Goal: Task Accomplishment & Management: Use online tool/utility

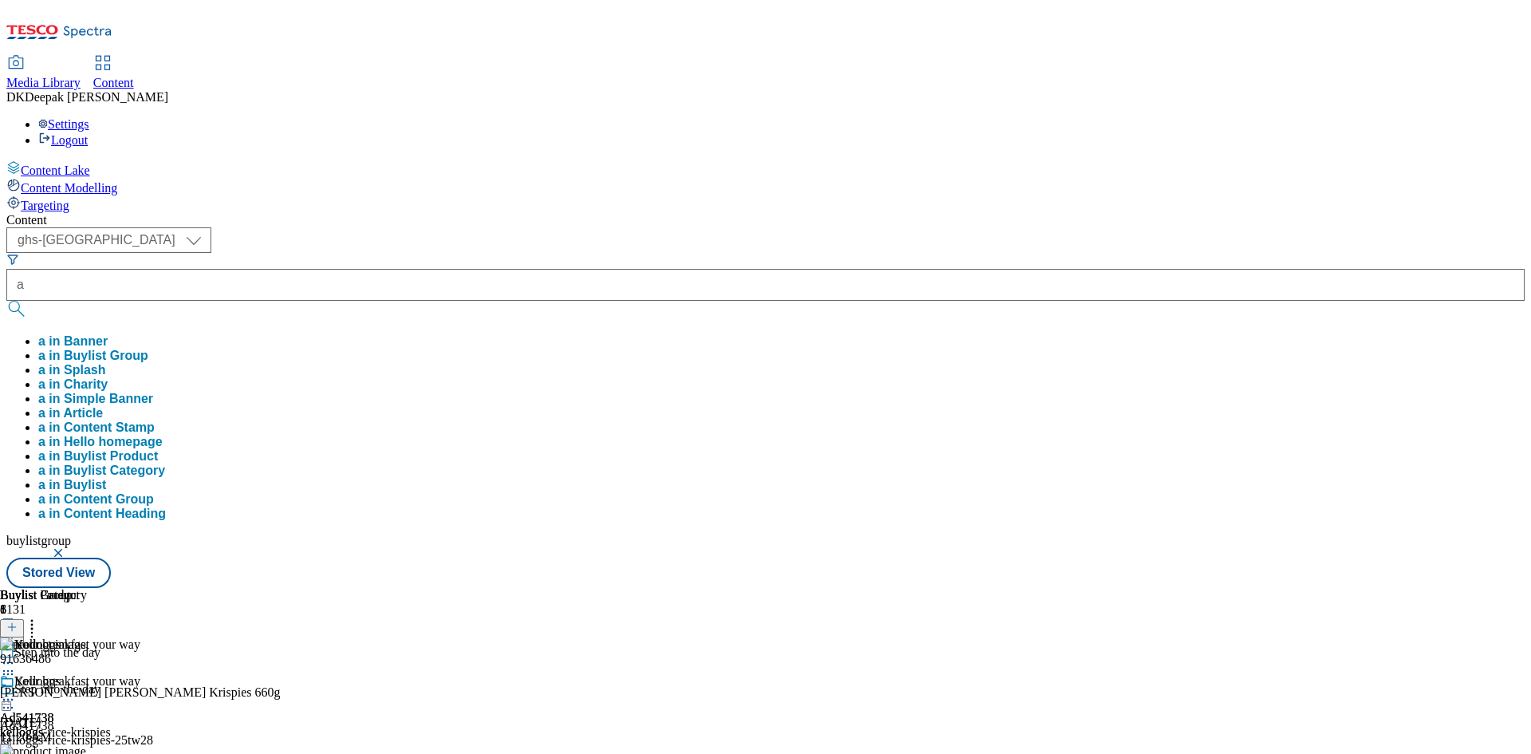
select select "ghs-[GEOGRAPHIC_DATA]"
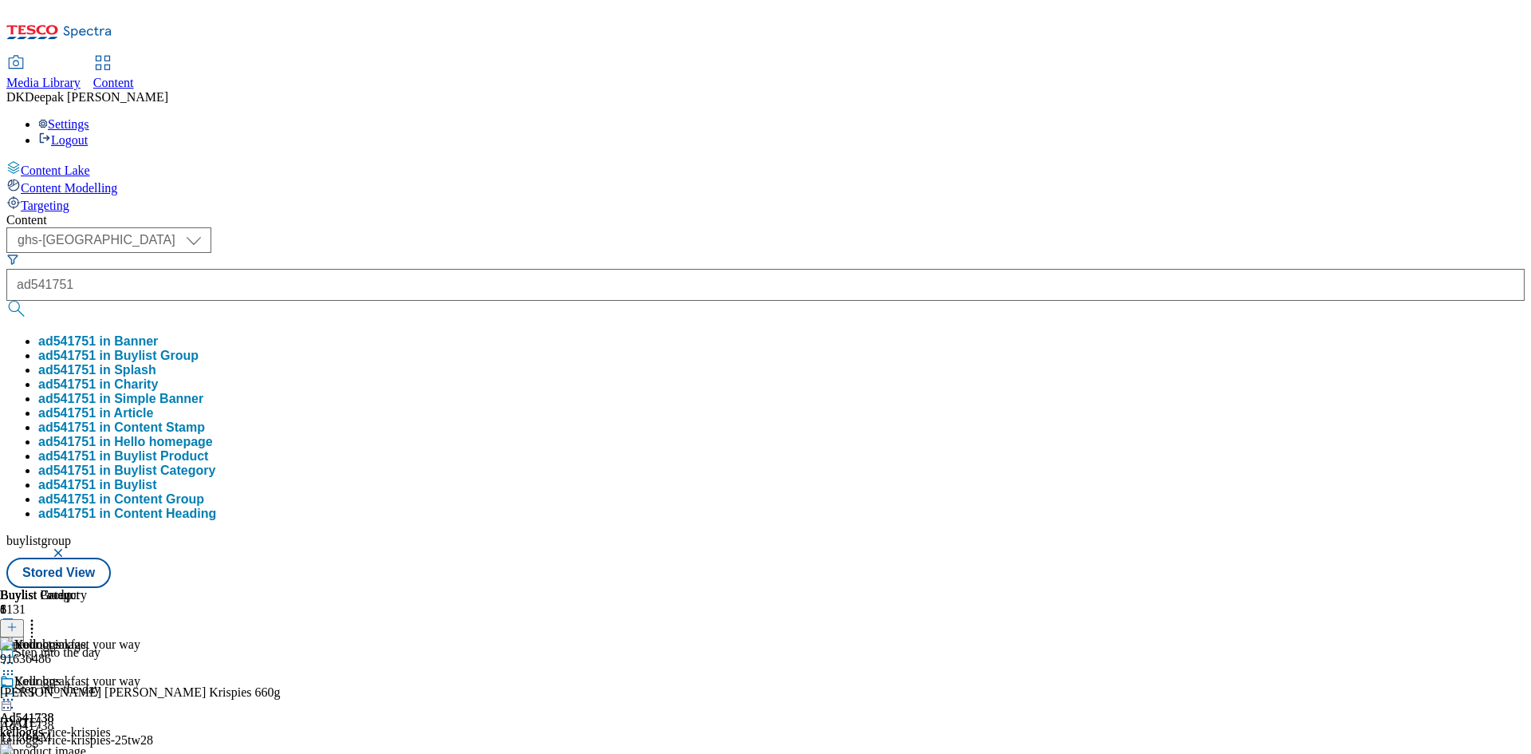
type input "ad541751"
click at [6, 301] on button "submit" at bounding box center [17, 309] width 22 height 16
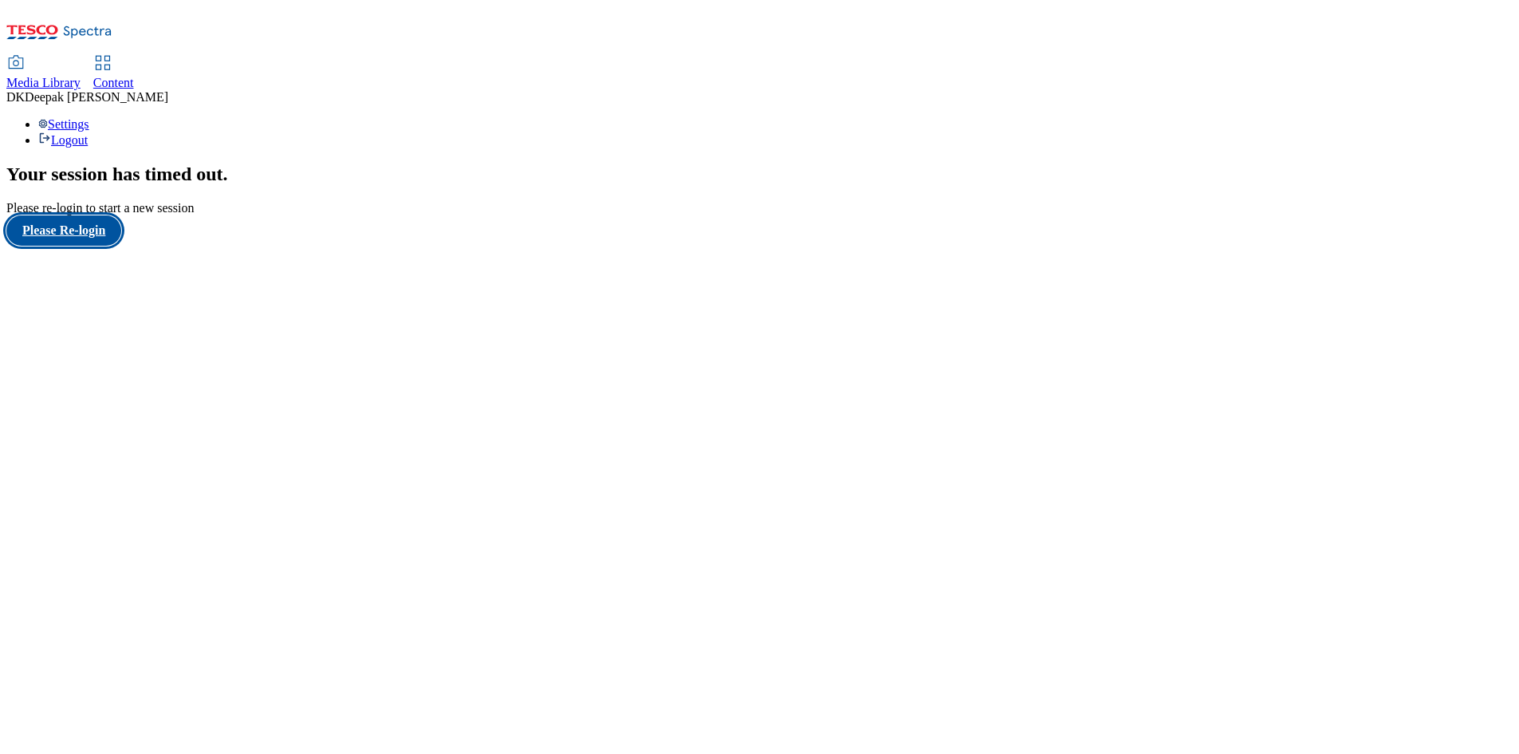
click at [121, 246] on button "Please Re-login" at bounding box center [63, 230] width 115 height 30
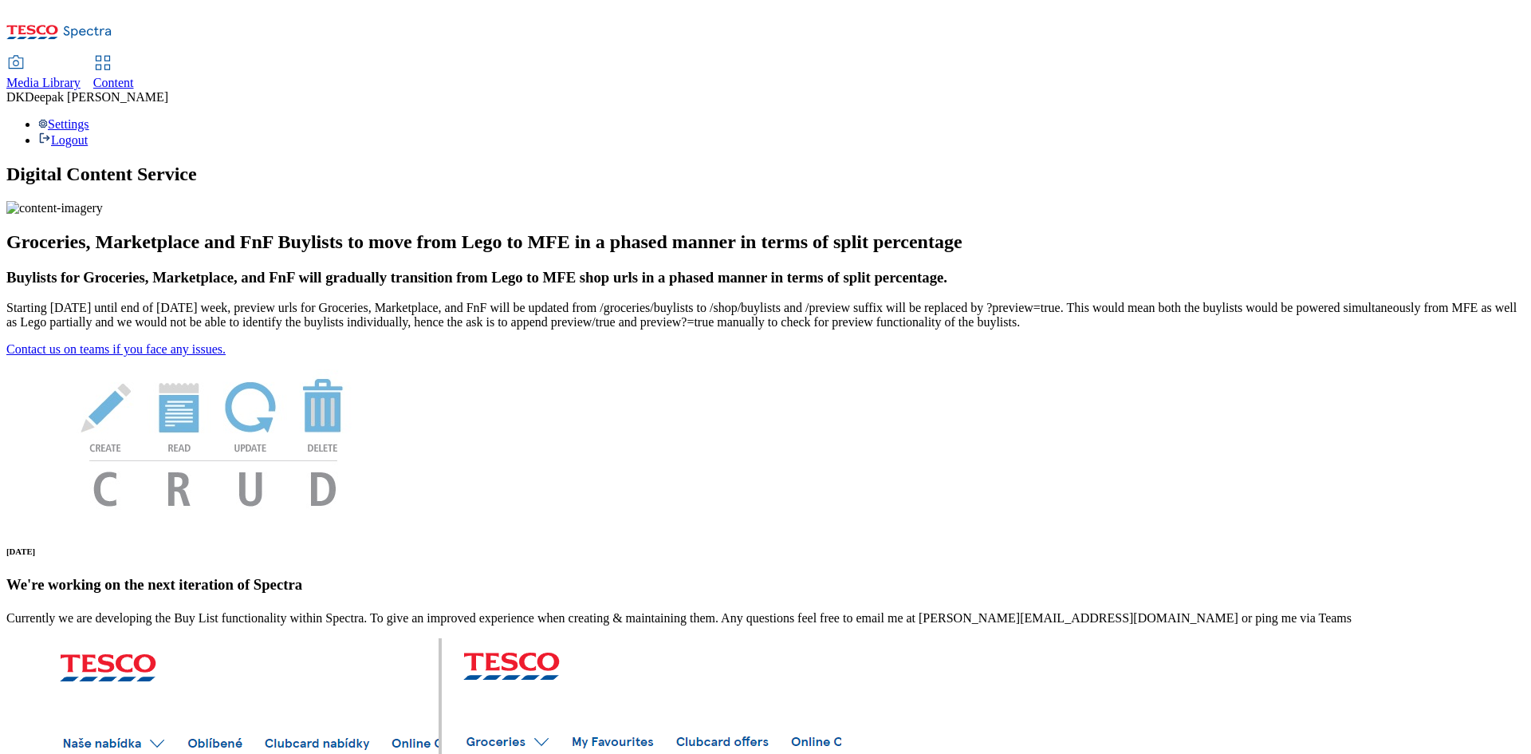
click at [134, 76] on span "Content" at bounding box center [113, 83] width 41 height 14
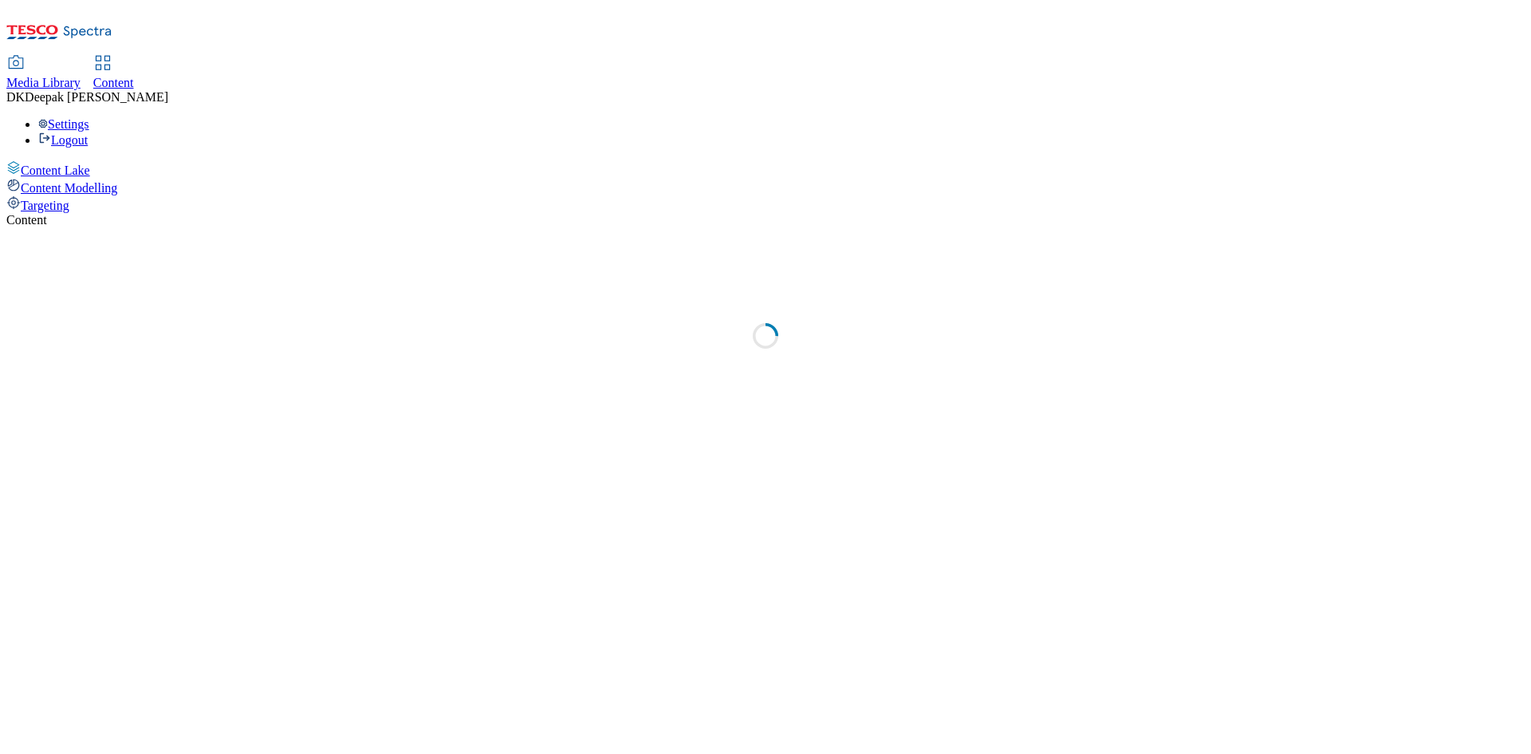
select select "ghs-[GEOGRAPHIC_DATA]"
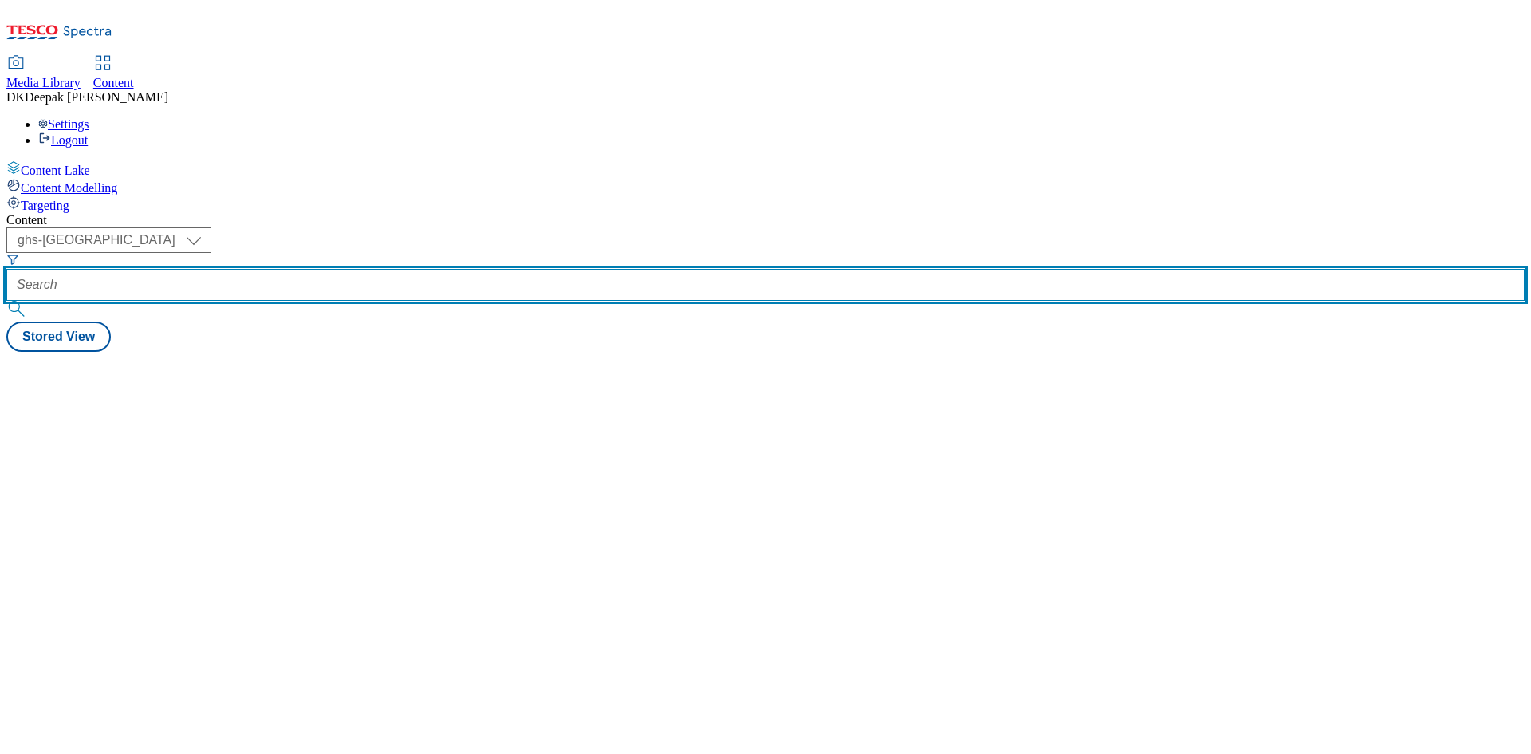
click at [392, 269] on input "text" at bounding box center [765, 285] width 1518 height 32
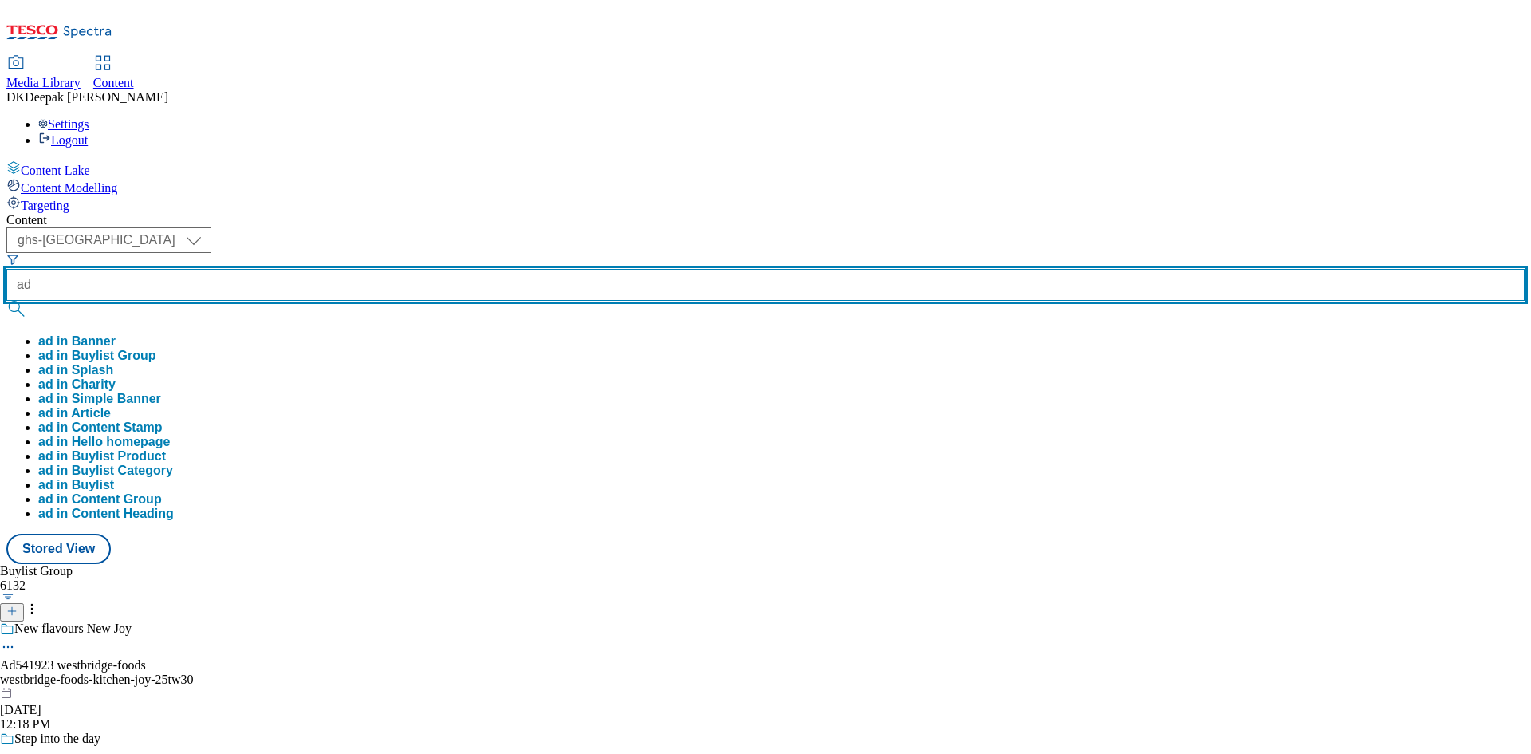
paste input "541751"
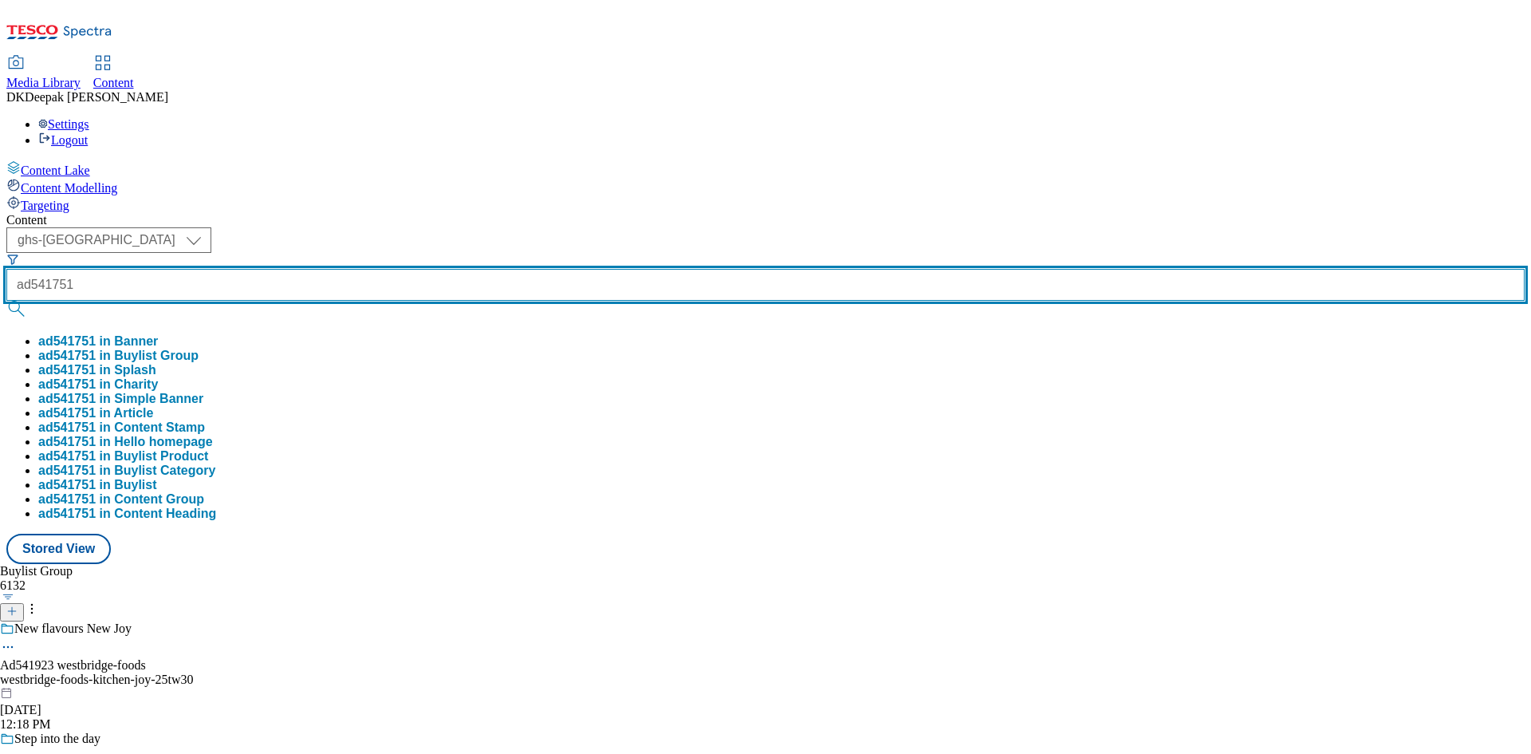
type input "ad541751"
click at [6, 301] on button "submit" at bounding box center [17, 309] width 22 height 16
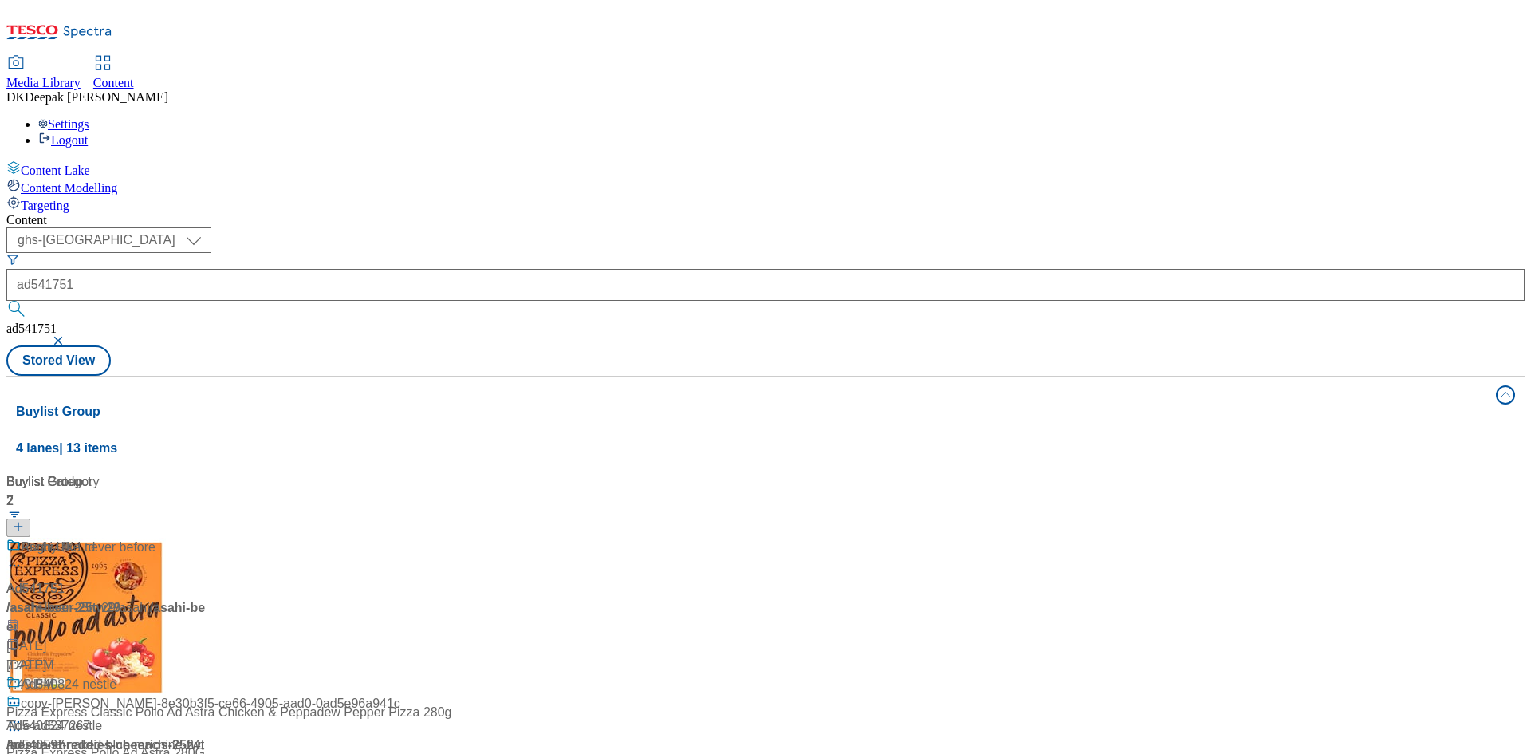
drag, startPoint x: 304, startPoint y: 641, endPoint x: 333, endPoint y: 398, distance: 244.9
click at [304, 640] on div "Buylist Group 4 lanes | 13 items Buylist 2 Ad541751 / asahi-beer-25tw29 / asahi…" at bounding box center [765, 723] width 1518 height 695
click at [206, 598] on div "/ asahi-beer-25tw29 / asahi" at bounding box center [105, 607] width 199 height 19
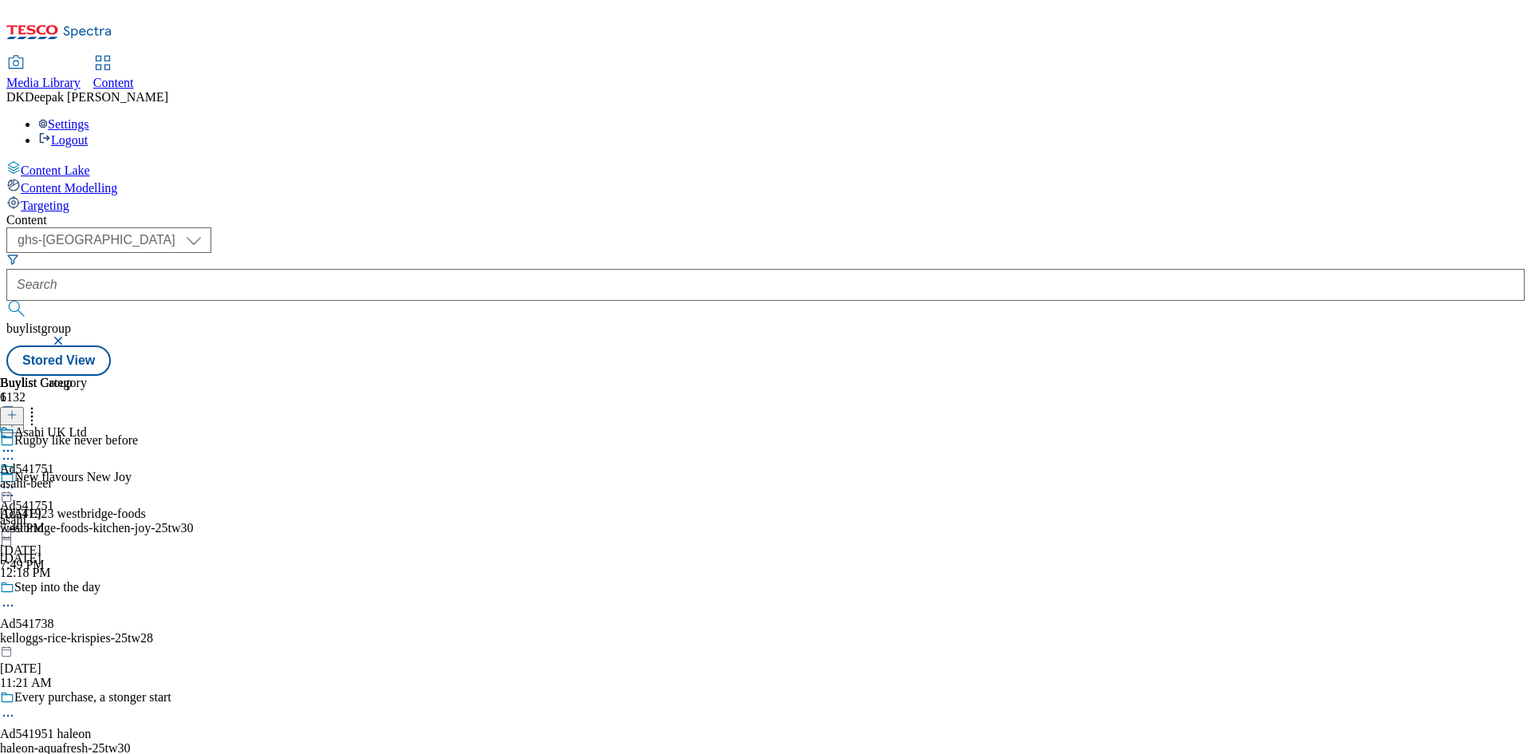
click at [14, 458] on circle at bounding box center [12, 459] width 2 height 2
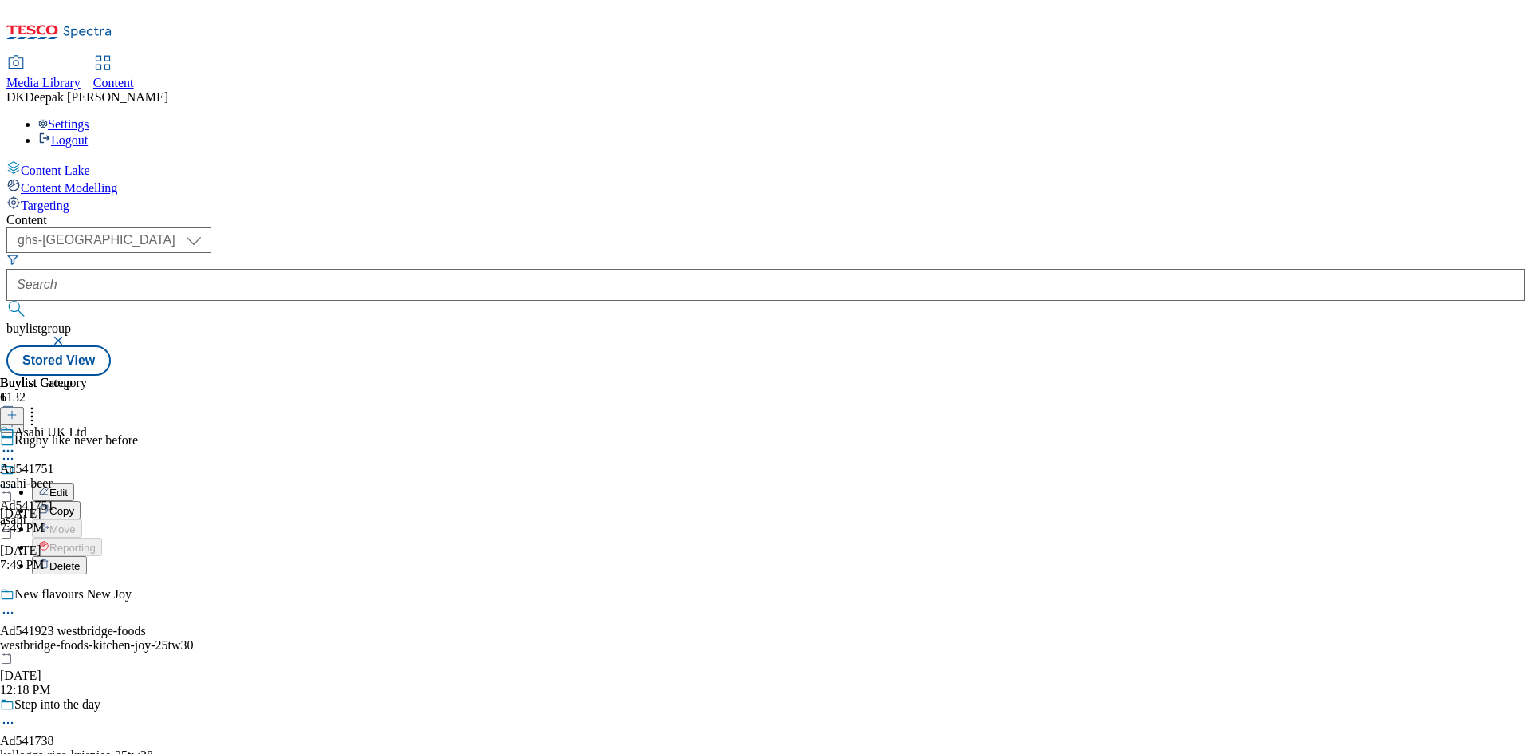
click at [386, 482] on li "Edit" at bounding box center [209, 491] width 354 height 18
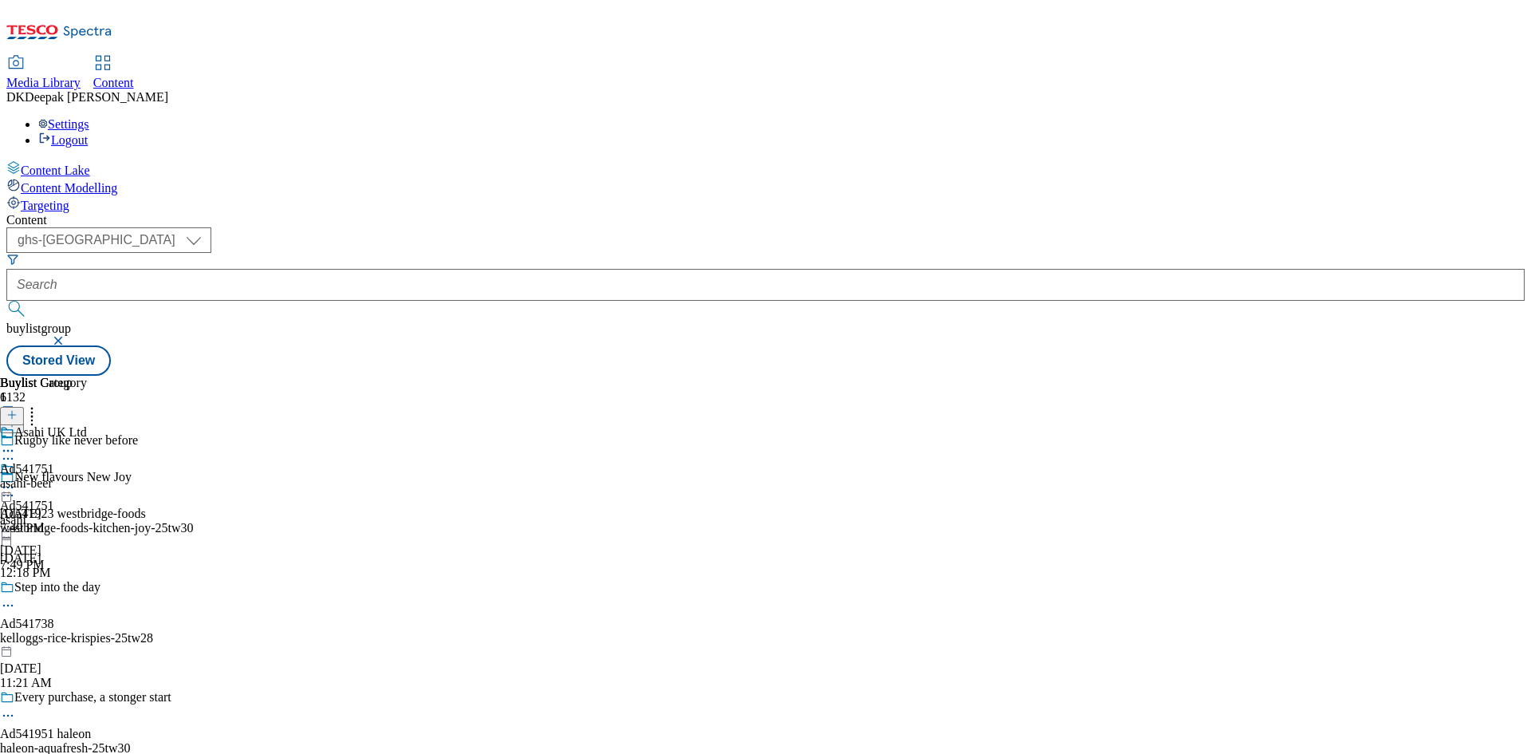
click at [10, 458] on circle at bounding box center [8, 459] width 2 height 2
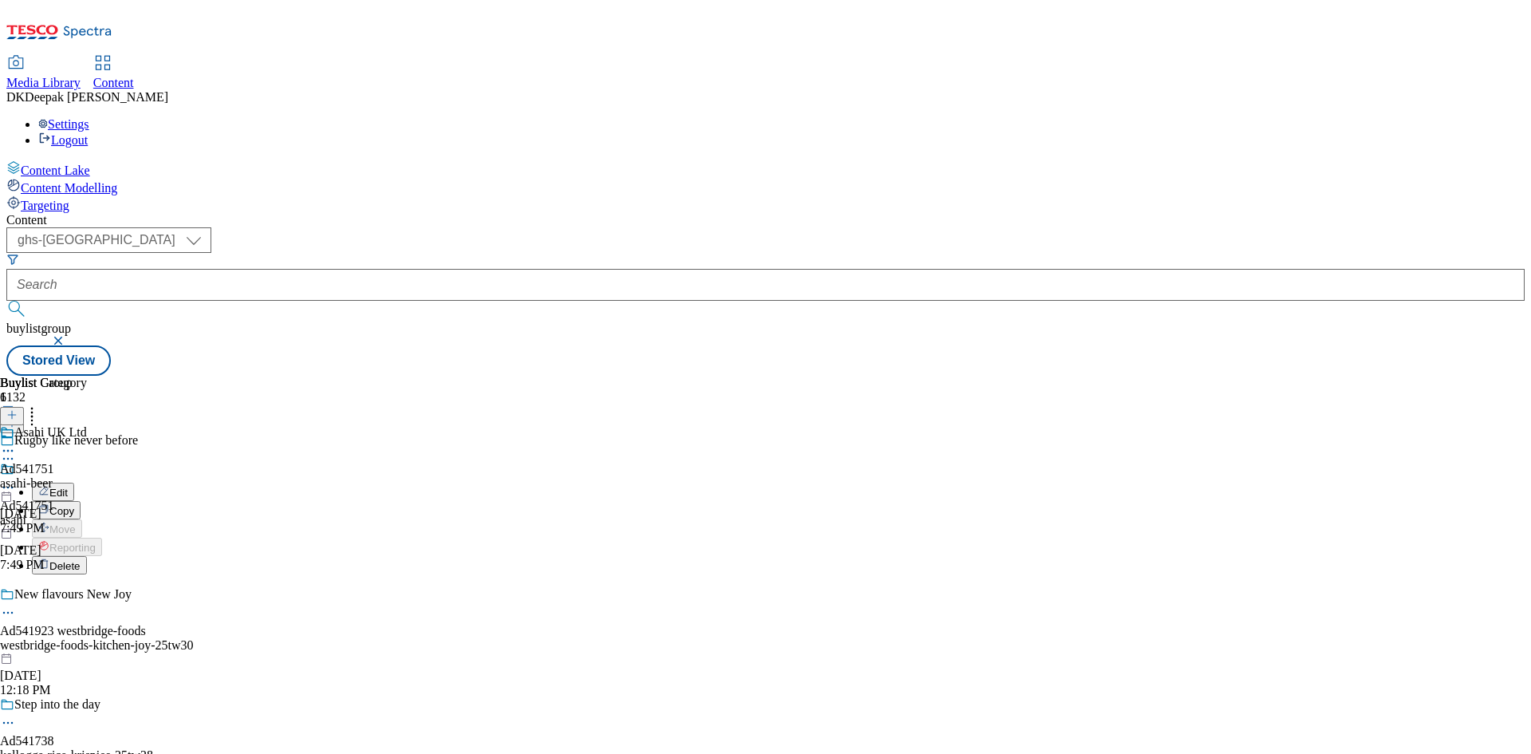
click at [74, 482] on button "Edit" at bounding box center [53, 491] width 42 height 18
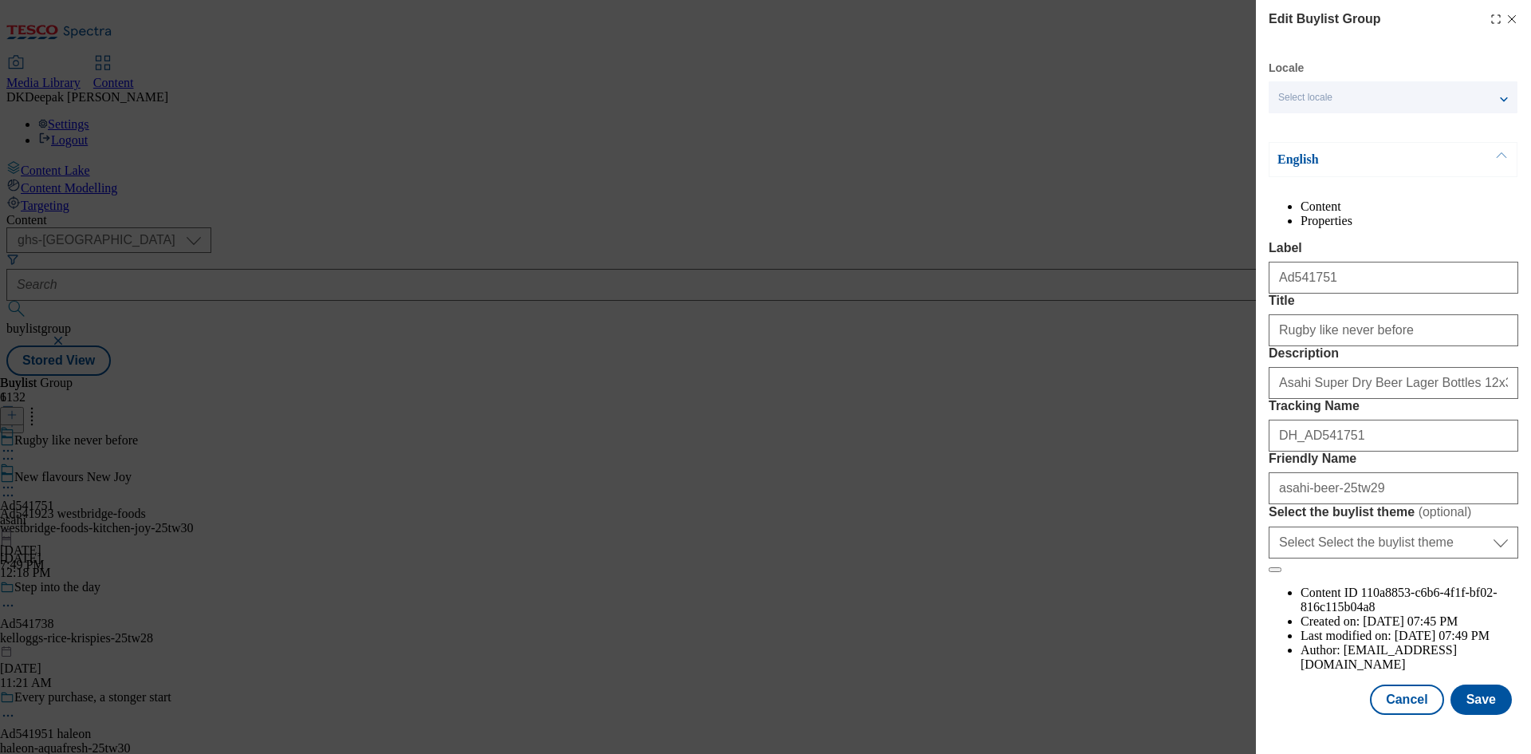
scroll to position [61, 0]
click at [1393, 715] on button "Cancel" at bounding box center [1406, 699] width 73 height 30
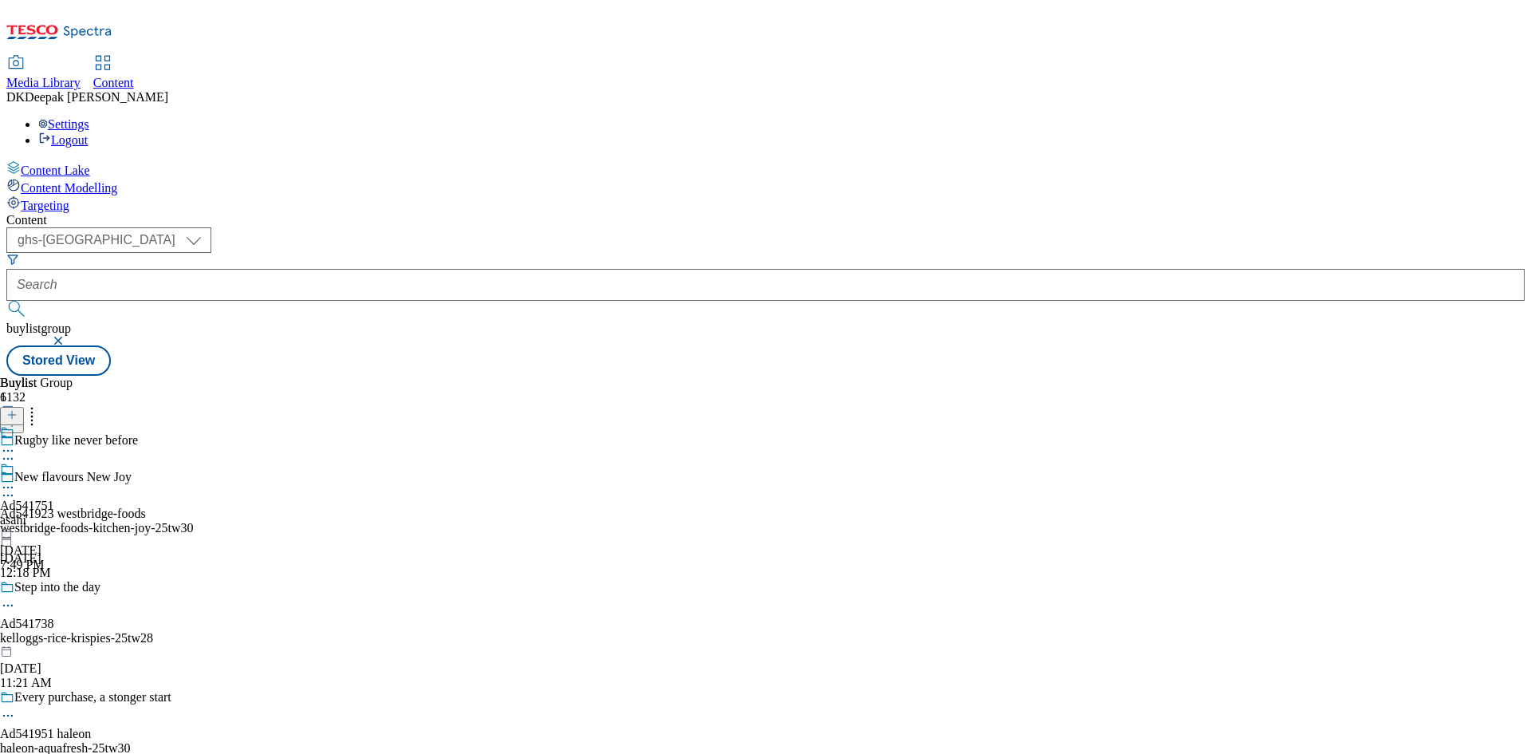
scroll to position [0, 0]
click at [54, 513] on div "asahi" at bounding box center [27, 520] width 54 height 14
click at [6, 486] on circle at bounding box center [4, 487] width 2 height 2
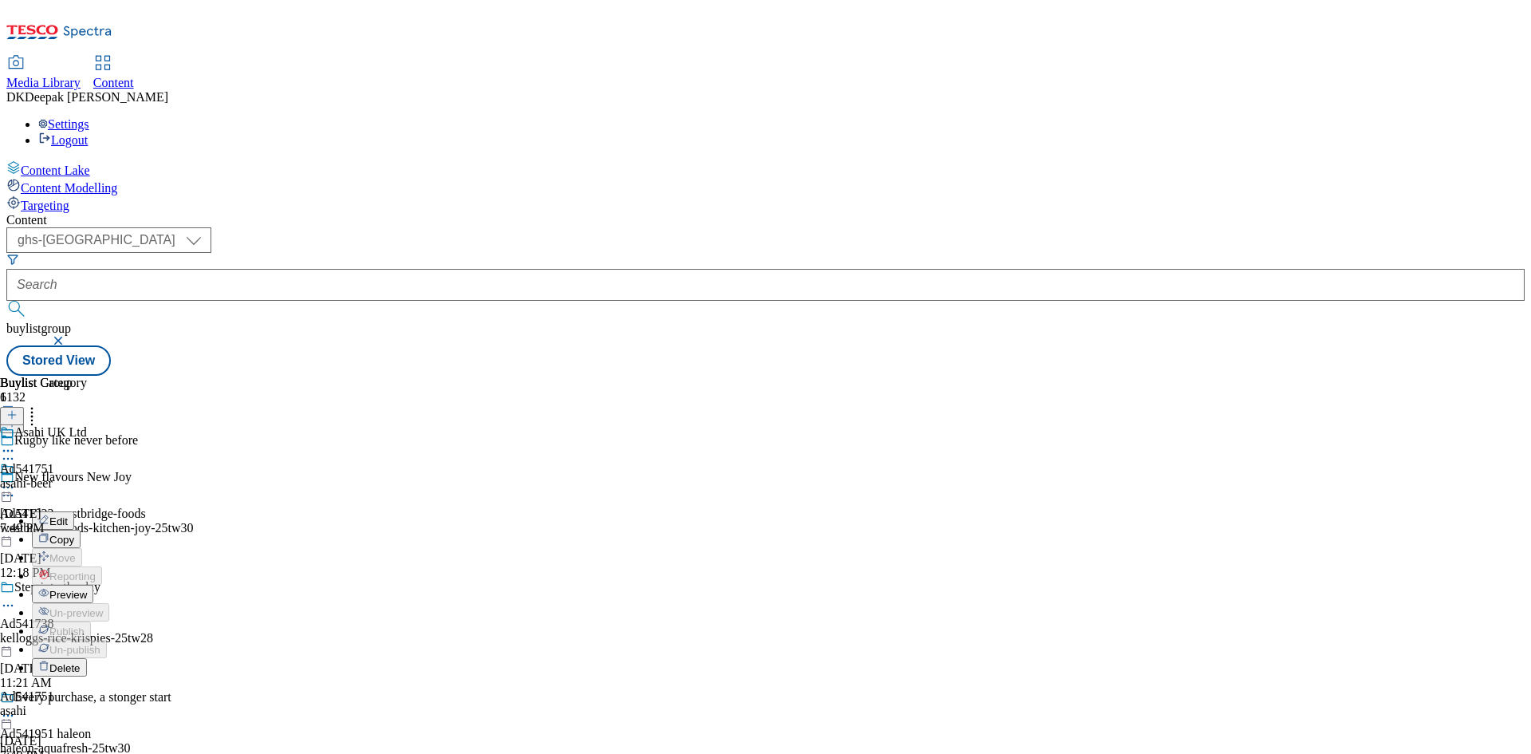
click at [74, 511] on button "Edit" at bounding box center [53, 520] width 42 height 18
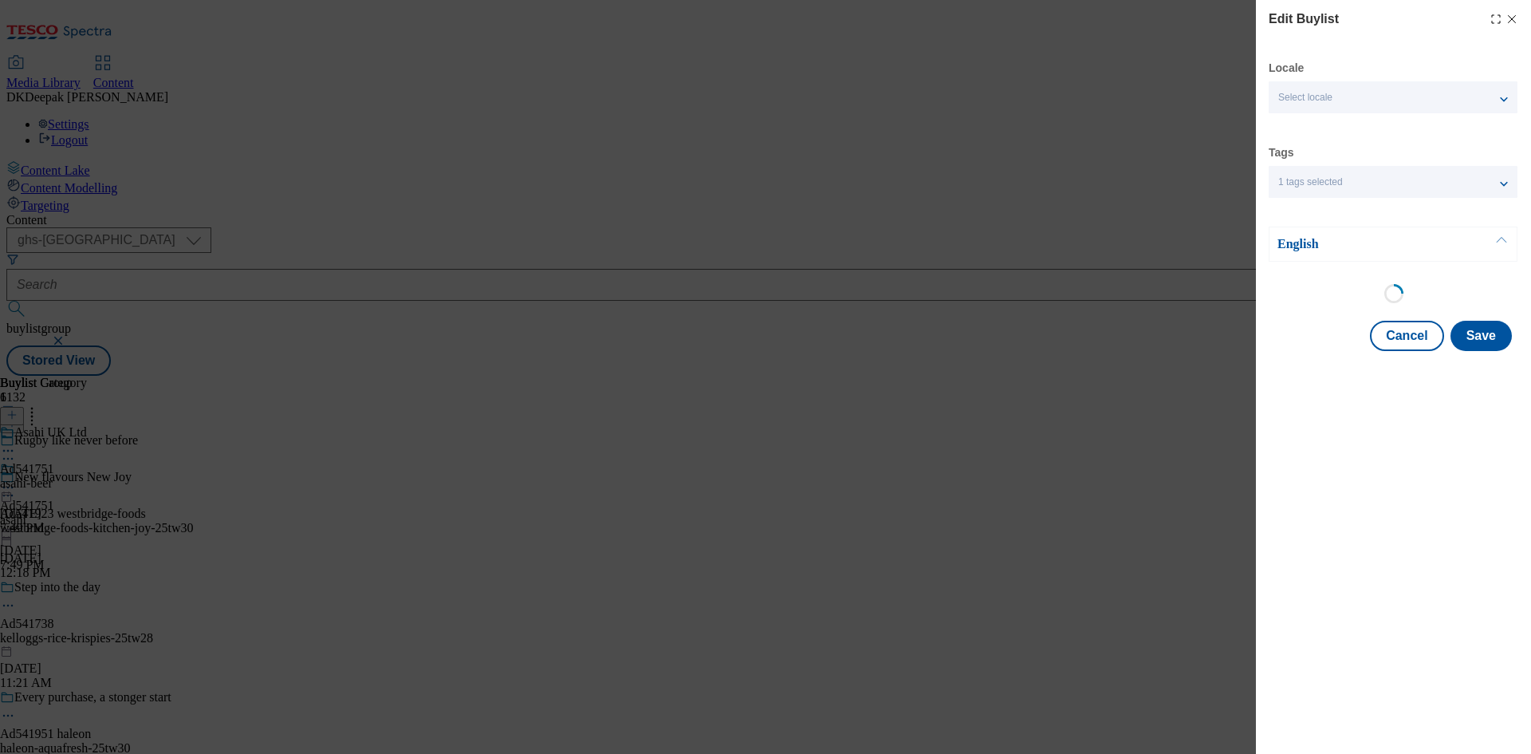
select select "tactical"
select select "supplier funded short term 1-3 weeks"
select select "dunnhumby"
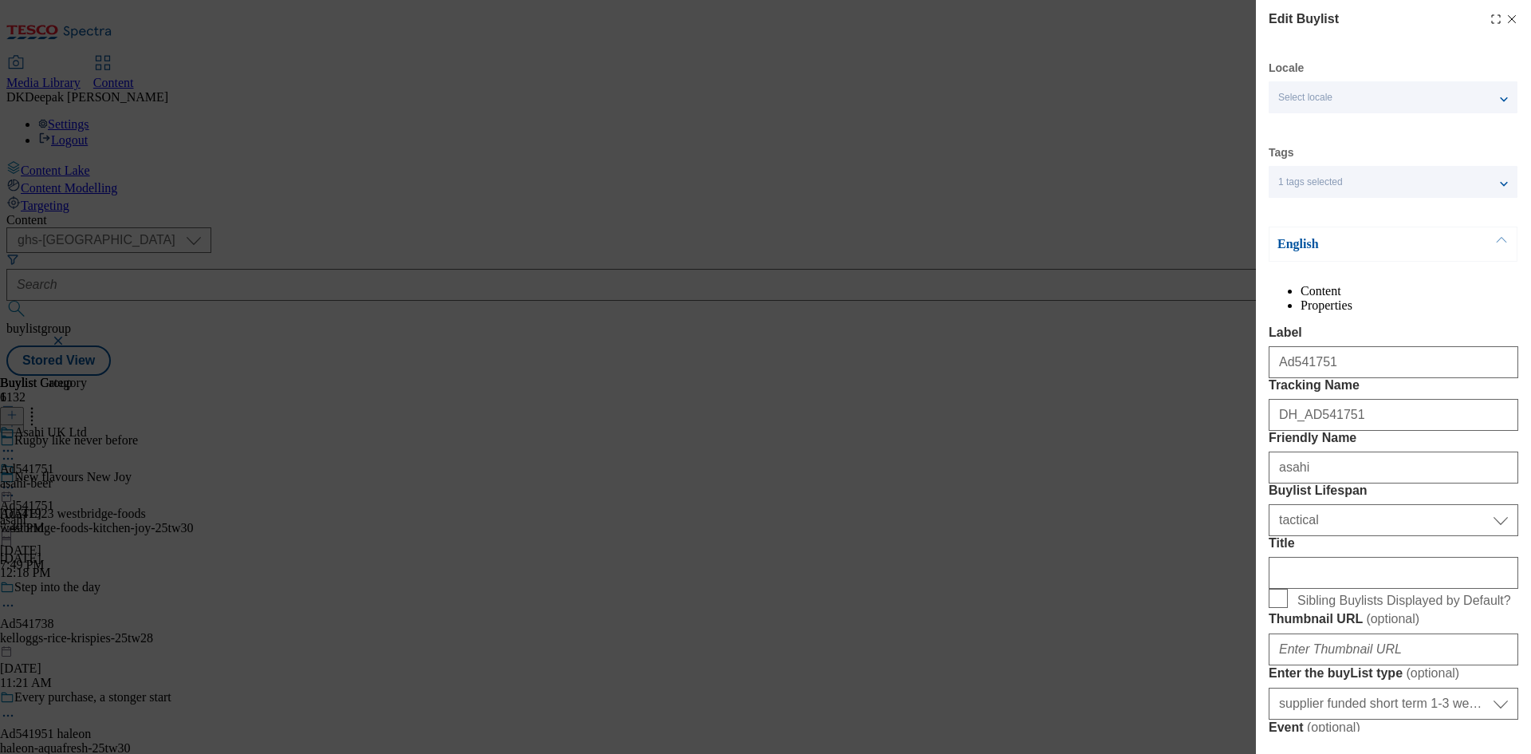
select select "Banner"
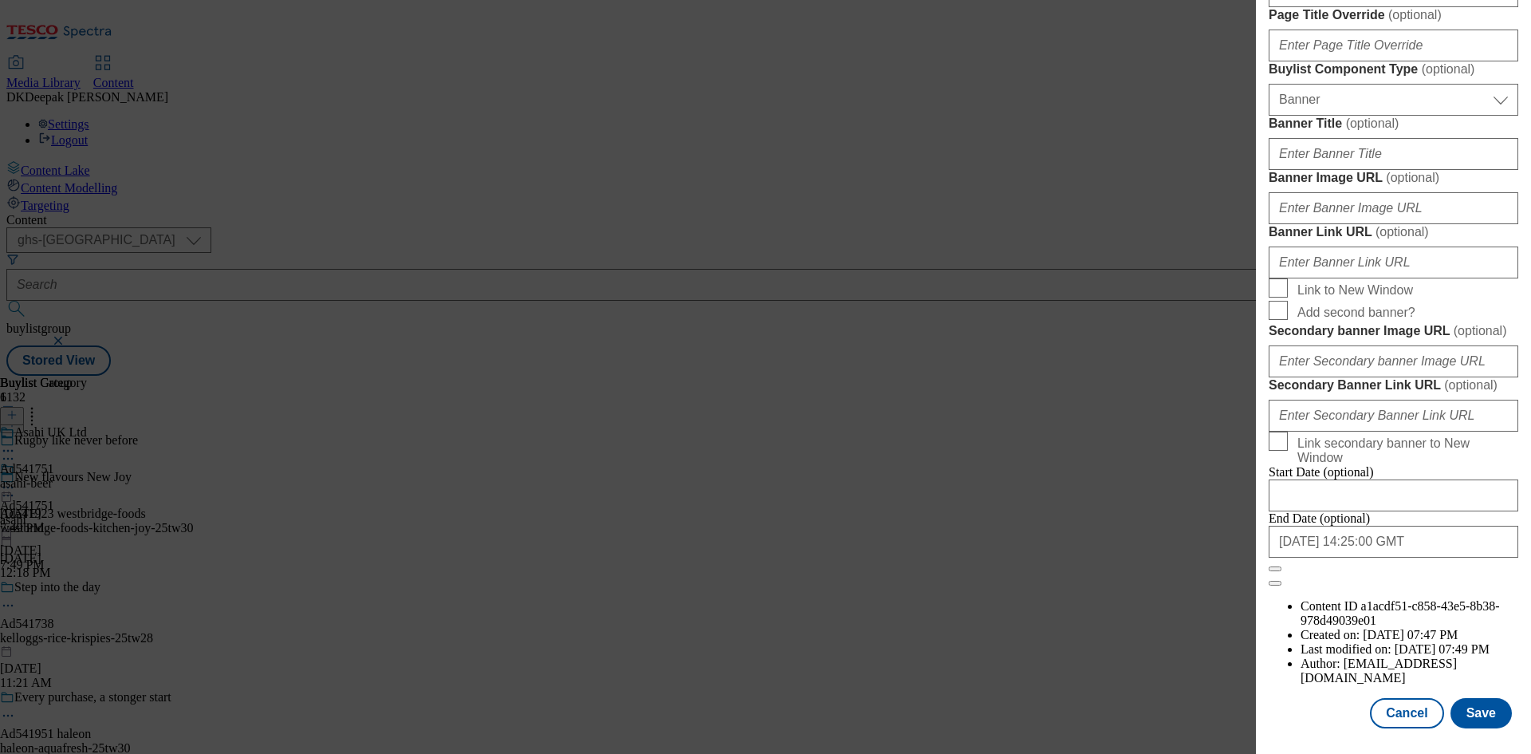
scroll to position [1651, 0]
click at [1396, 723] on button "Cancel" at bounding box center [1406, 713] width 73 height 30
select select "tactical"
select select "supplier funded short term 1-3 weeks"
select select "dunnhumby"
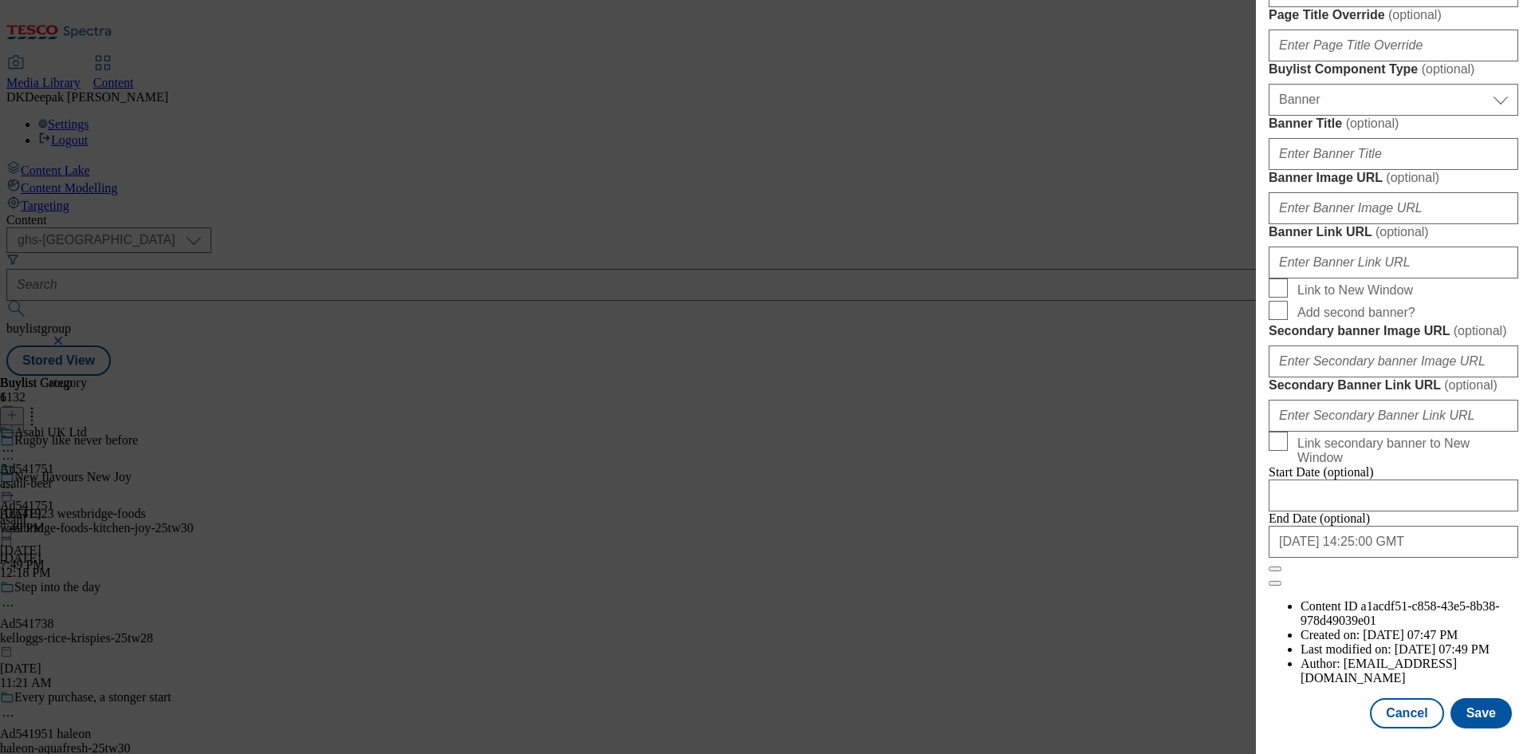
select select "Banner"
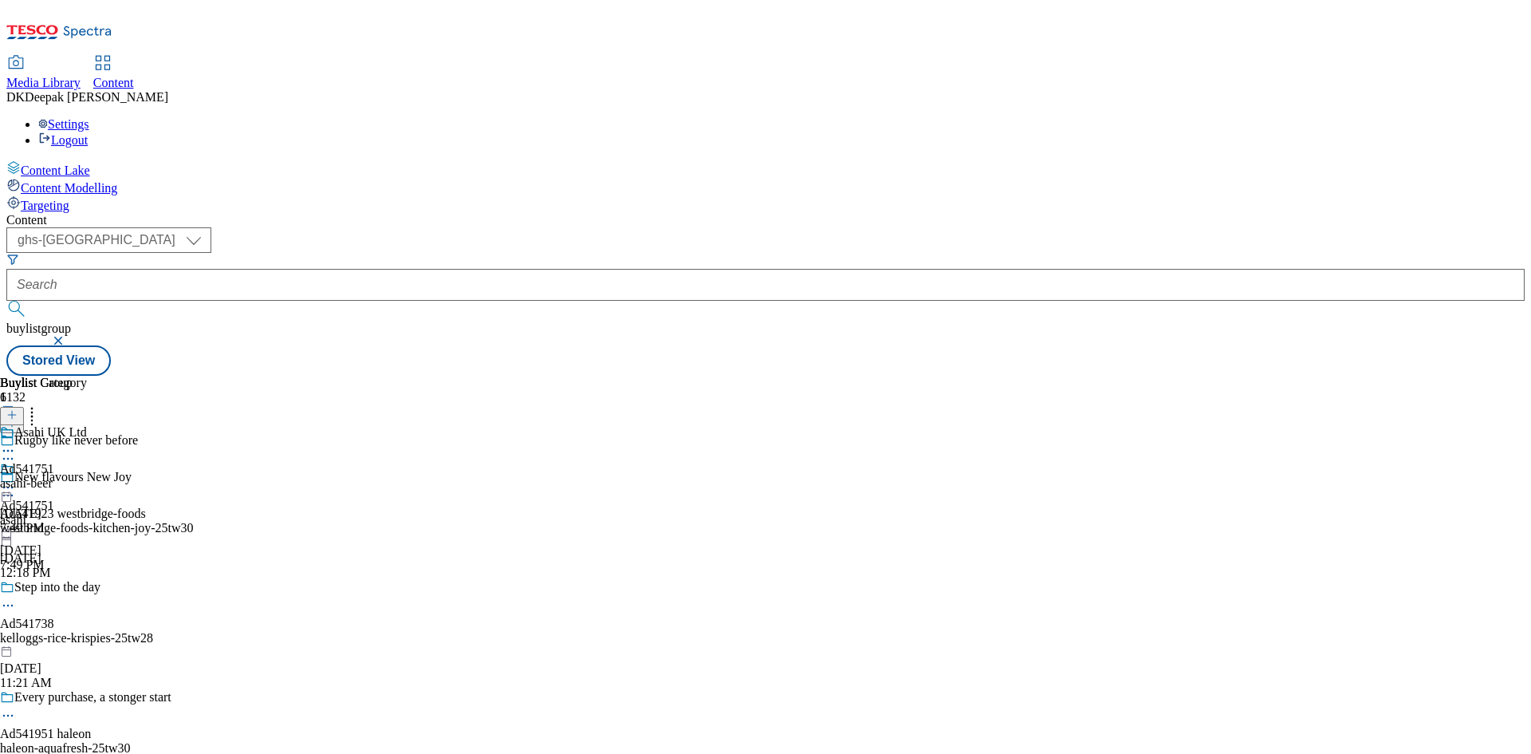
scroll to position [1293, 0]
click at [87, 476] on div "asahi-beer" at bounding box center [43, 483] width 87 height 14
click at [16, 479] on icon at bounding box center [8, 487] width 16 height 16
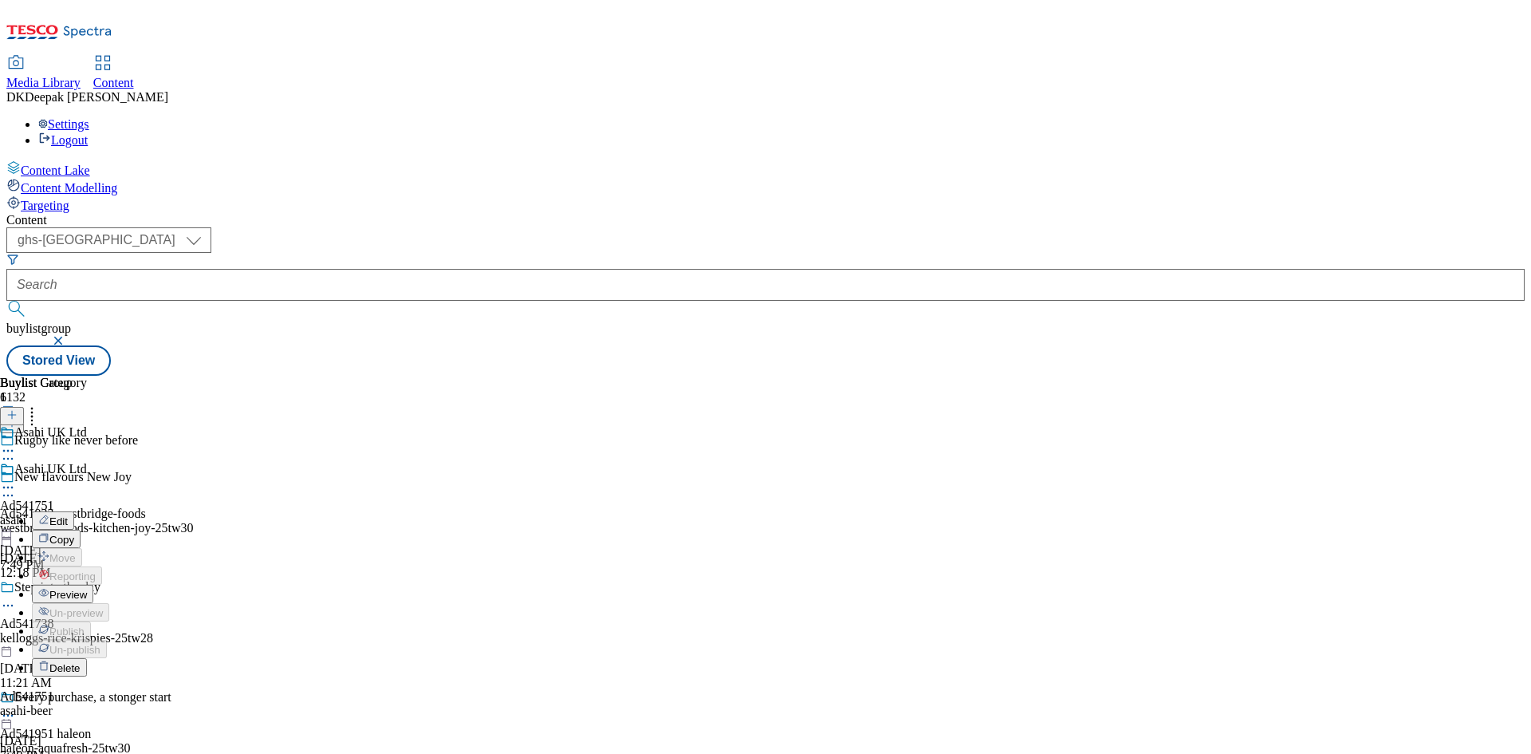
click at [74, 511] on button "Edit" at bounding box center [53, 520] width 42 height 18
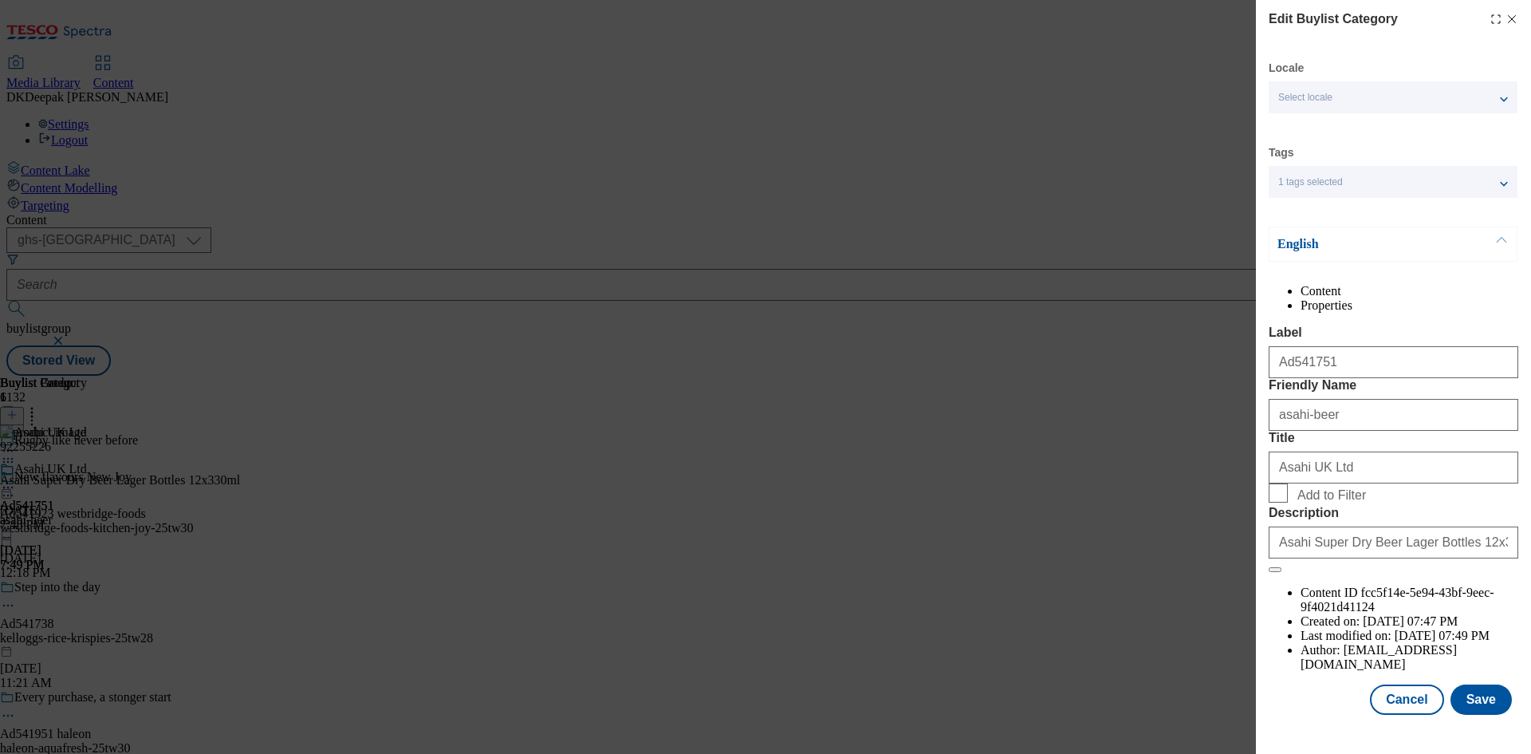
scroll to position [31, 0]
drag, startPoint x: 1402, startPoint y: 711, endPoint x: 1218, endPoint y: 504, distance: 277.3
click at [1402, 711] on button "Cancel" at bounding box center [1406, 699] width 73 height 30
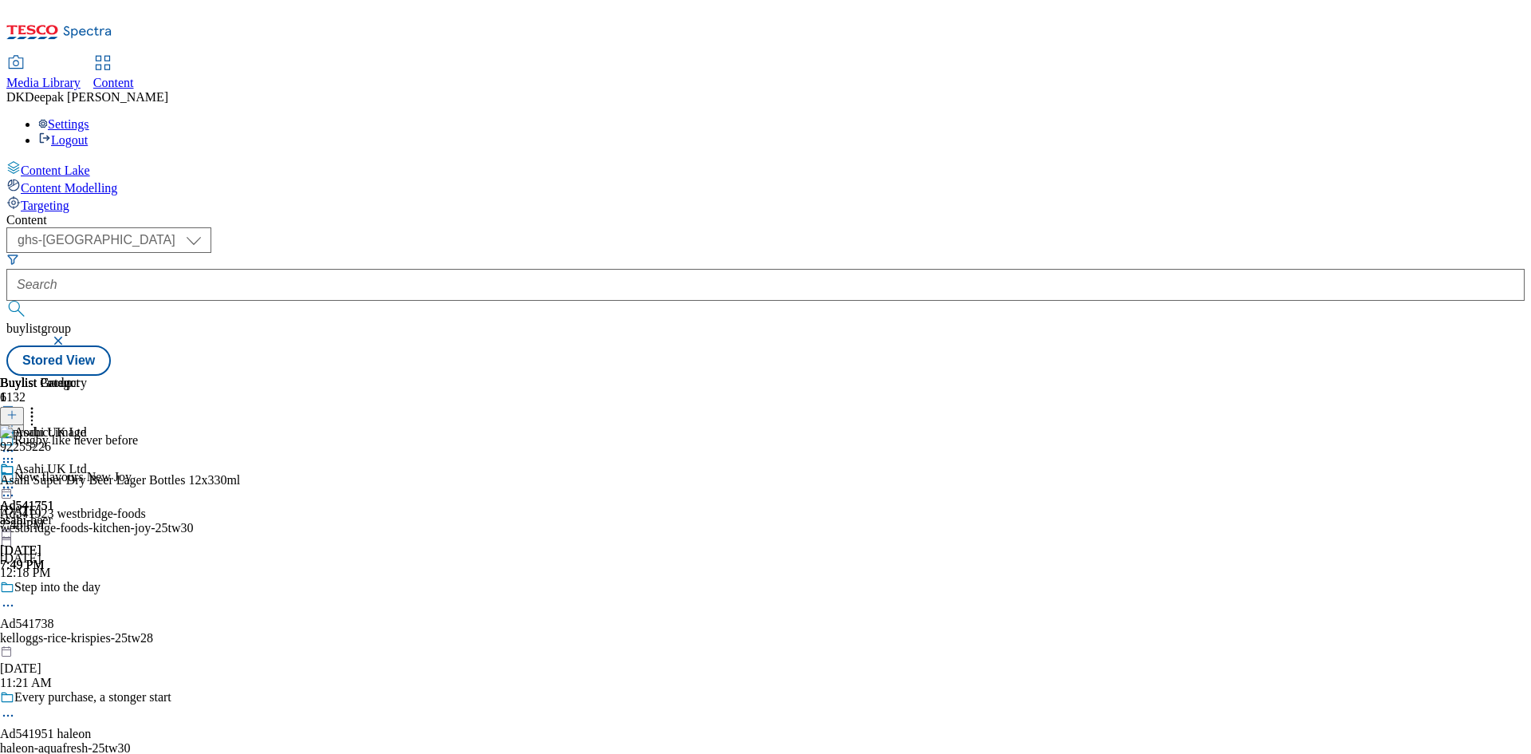
scroll to position [0, 0]
click at [16, 479] on icon at bounding box center [8, 487] width 16 height 16
click at [93, 585] on button "Preview" at bounding box center [62, 594] width 61 height 18
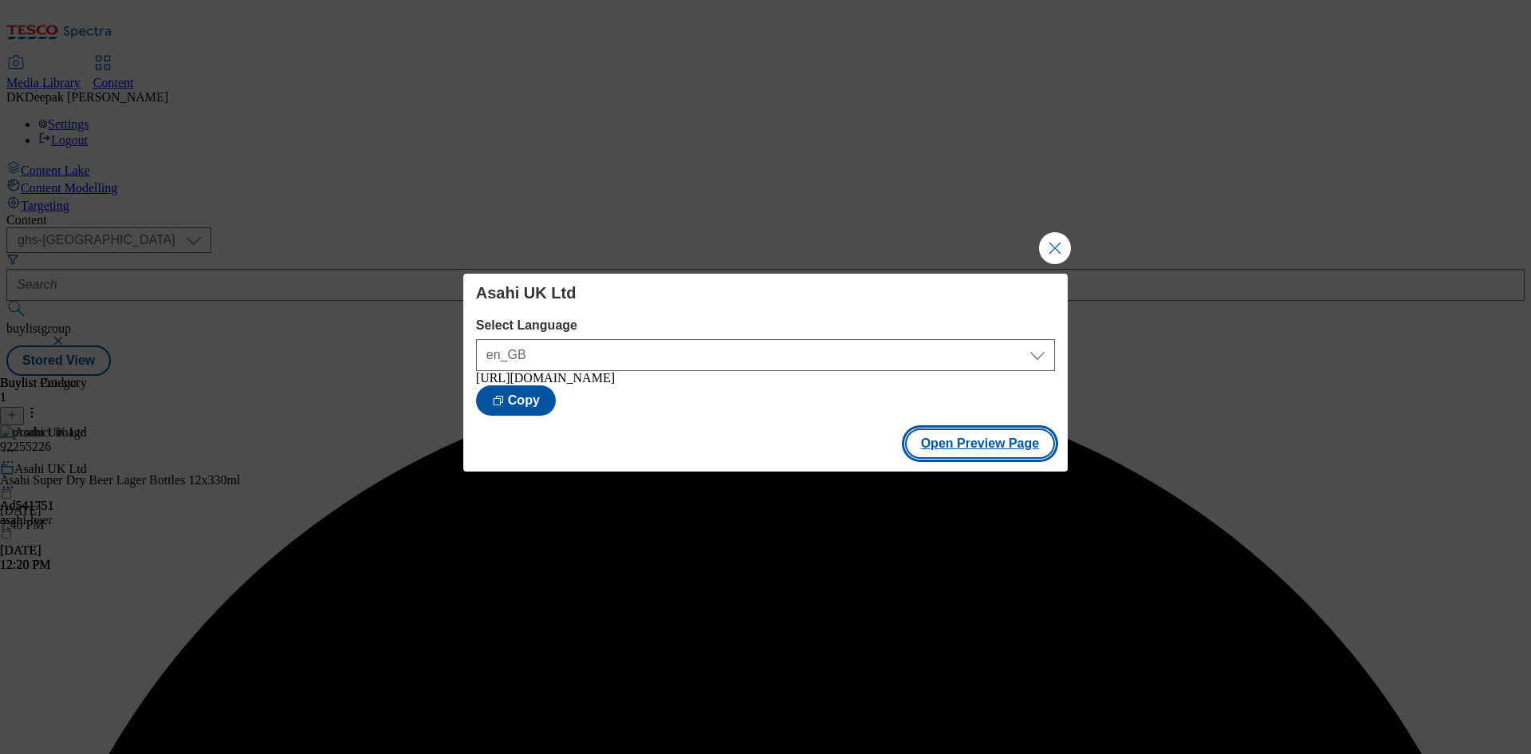
click at [1006, 452] on button "Open Preview Page" at bounding box center [980, 443] width 151 height 30
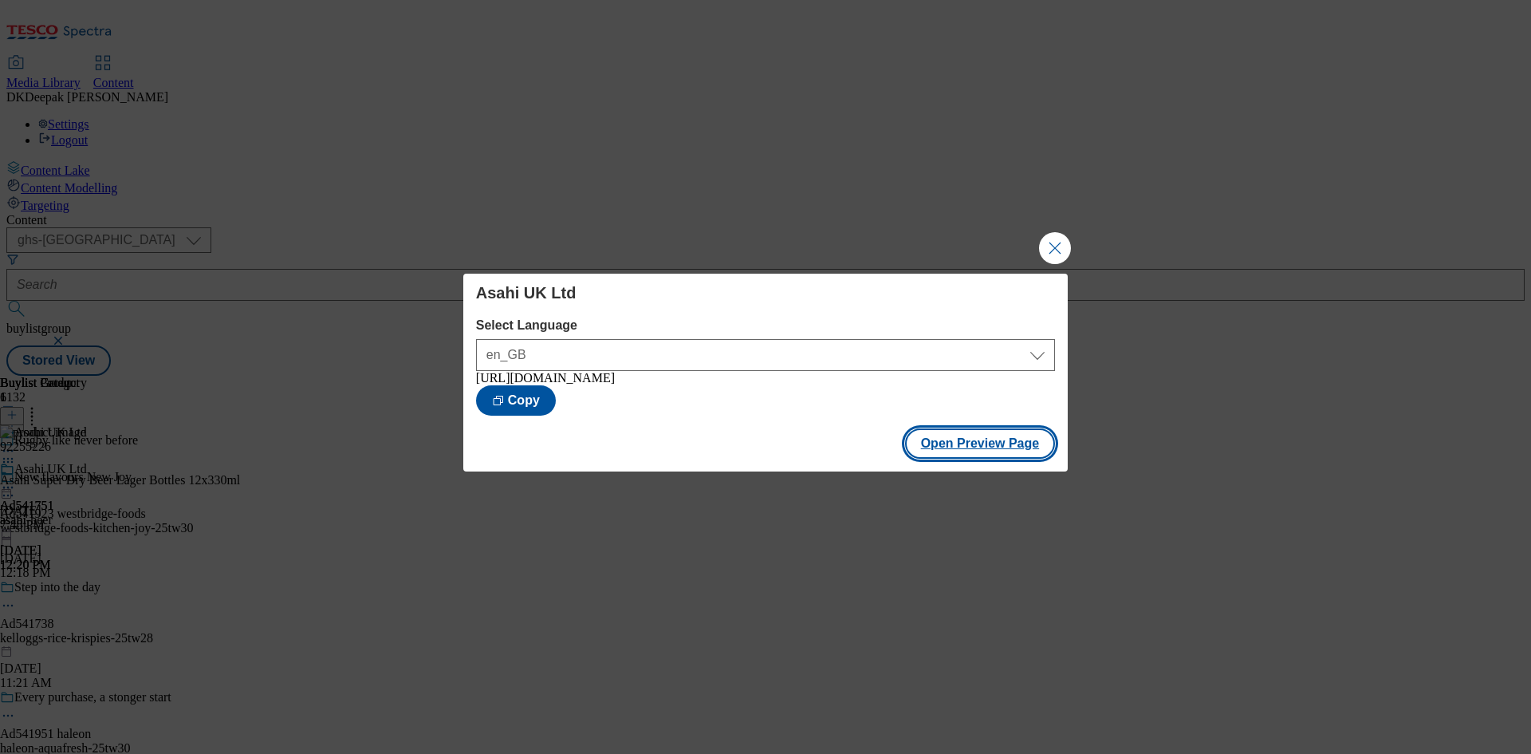
click at [1011, 449] on button "Open Preview Page" at bounding box center [980, 443] width 151 height 30
click at [1047, 234] on button "Close Modal" at bounding box center [1055, 248] width 32 height 32
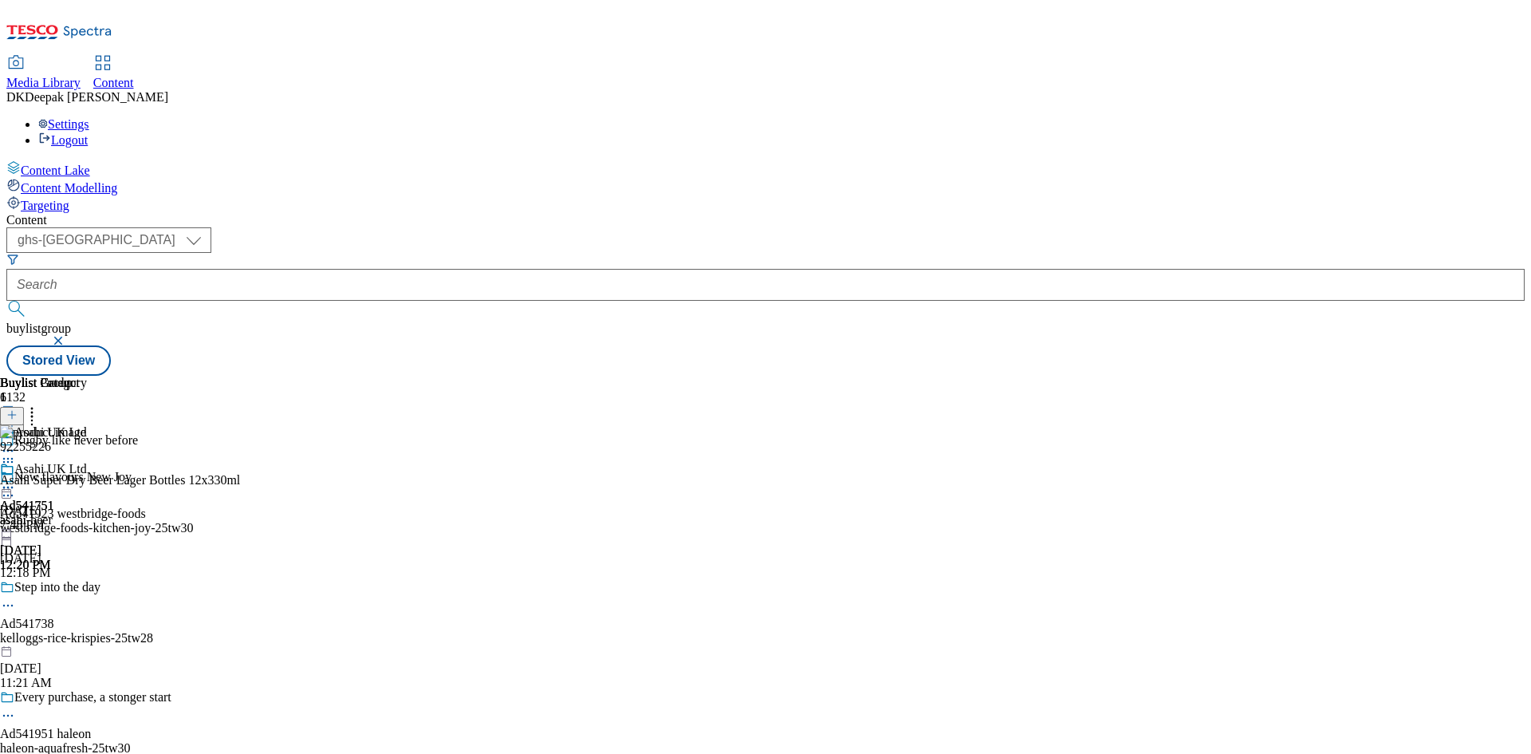
click at [16, 479] on icon at bounding box center [8, 487] width 16 height 16
click at [85, 644] on span "Publish" at bounding box center [66, 650] width 35 height 12
